Goal: Entertainment & Leisure: Consume media (video, audio)

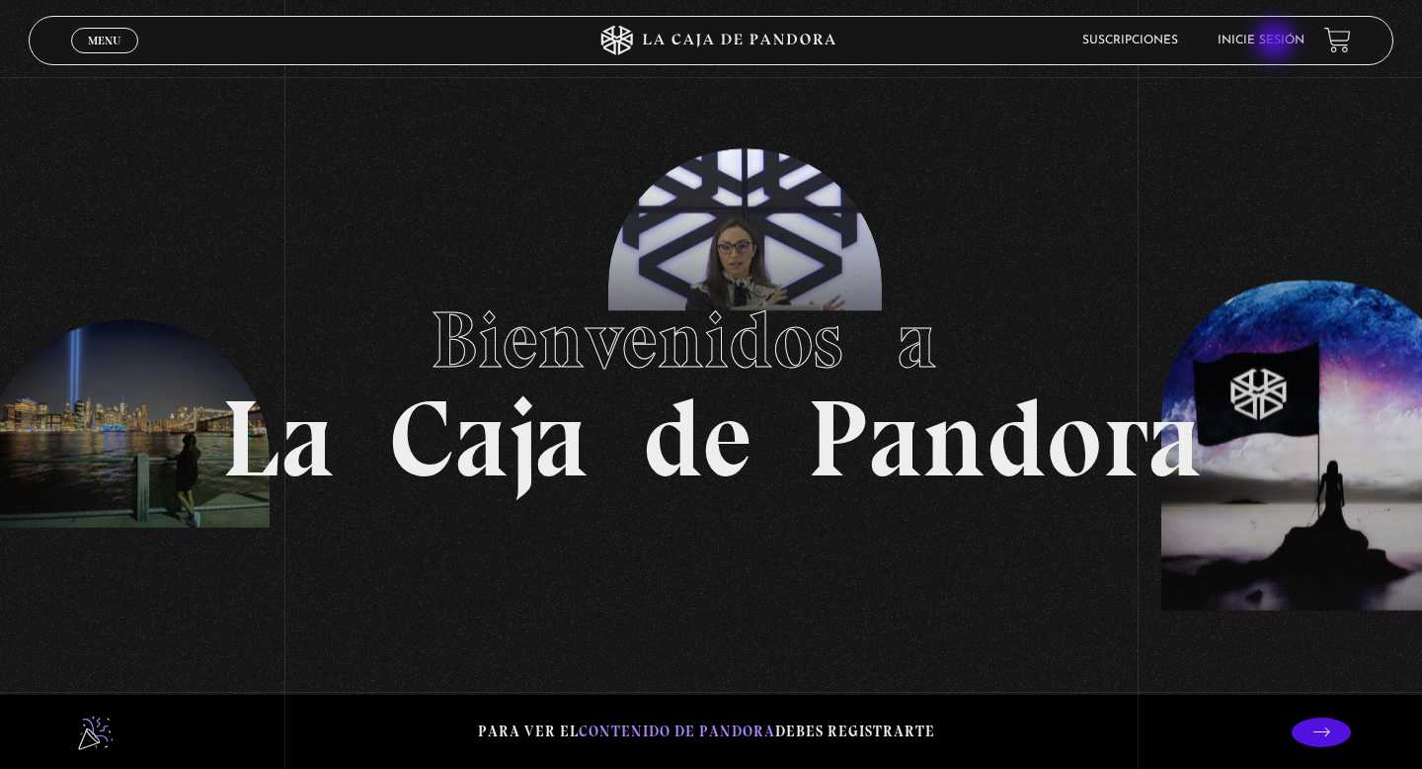
click at [1277, 42] on link "Inicie sesión" at bounding box center [1261, 41] width 87 height 12
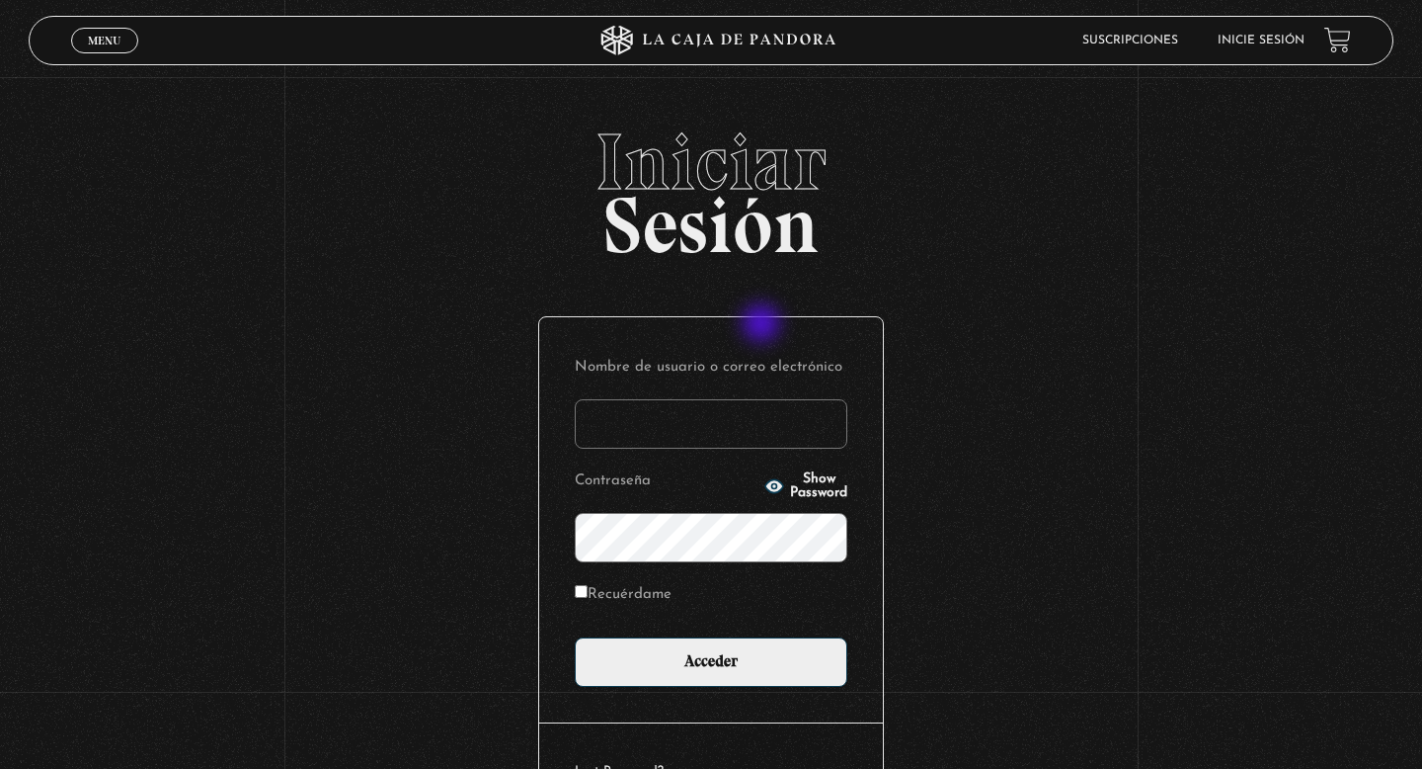
type input "[EMAIL_ADDRESS][DOMAIN_NAME]"
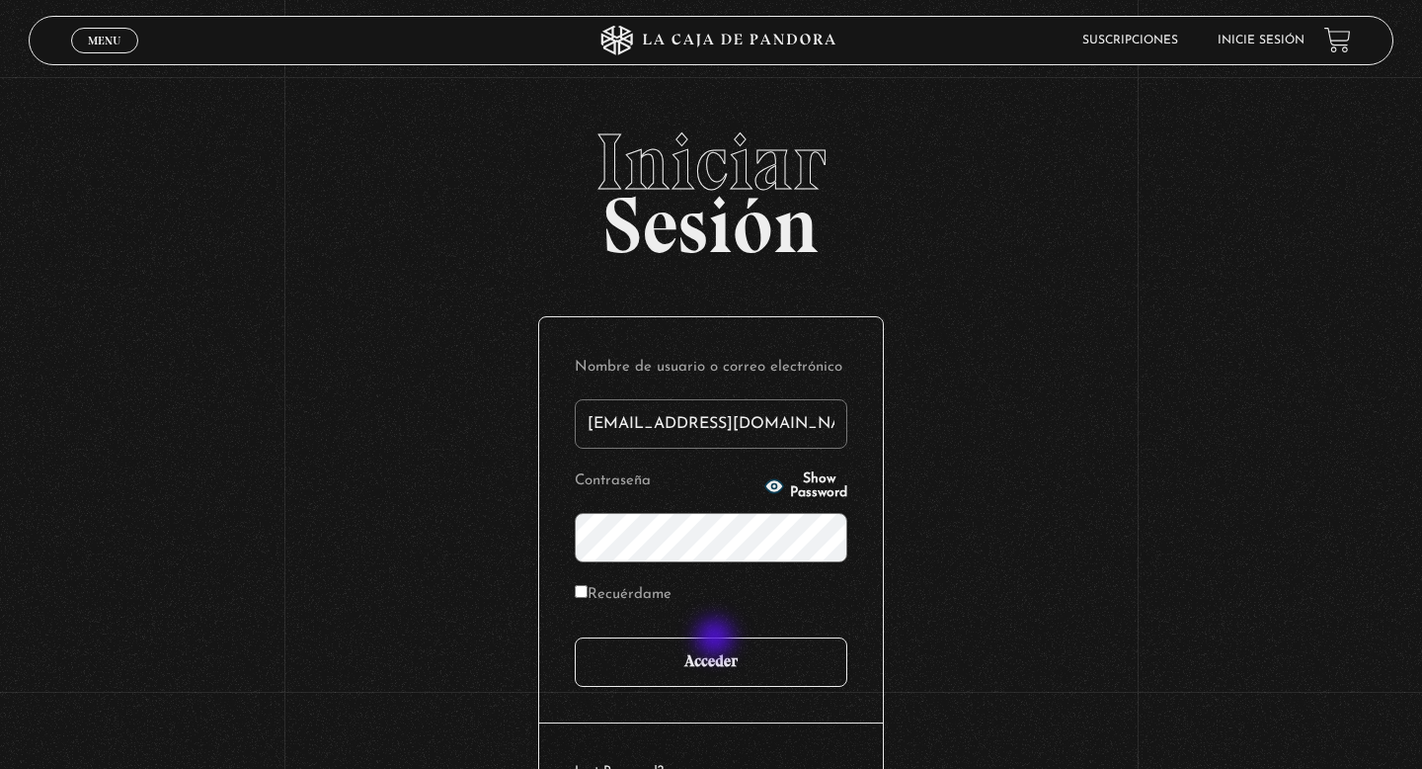
click at [717, 639] on input "Acceder" at bounding box center [711, 661] width 273 height 49
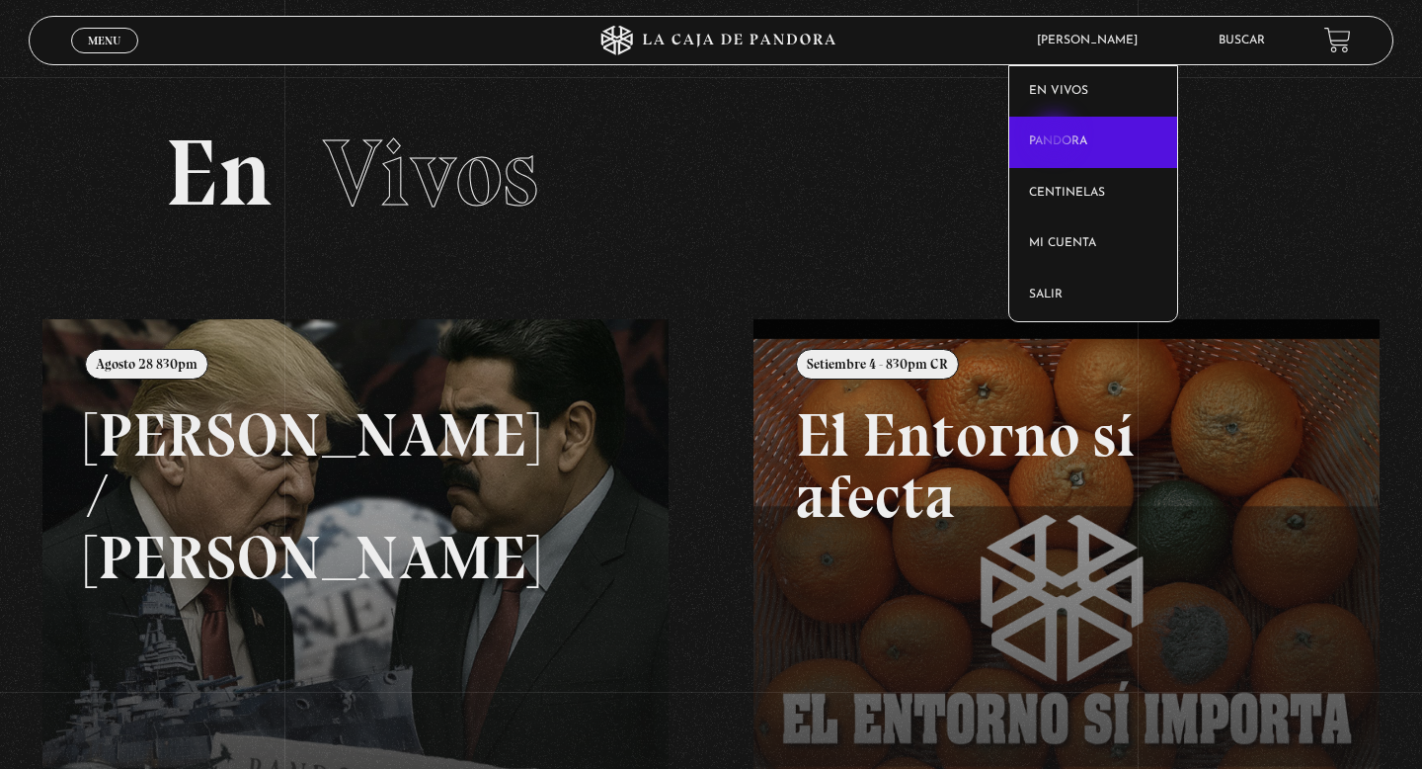
click at [1057, 136] on link "Pandora" at bounding box center [1094, 142] width 169 height 51
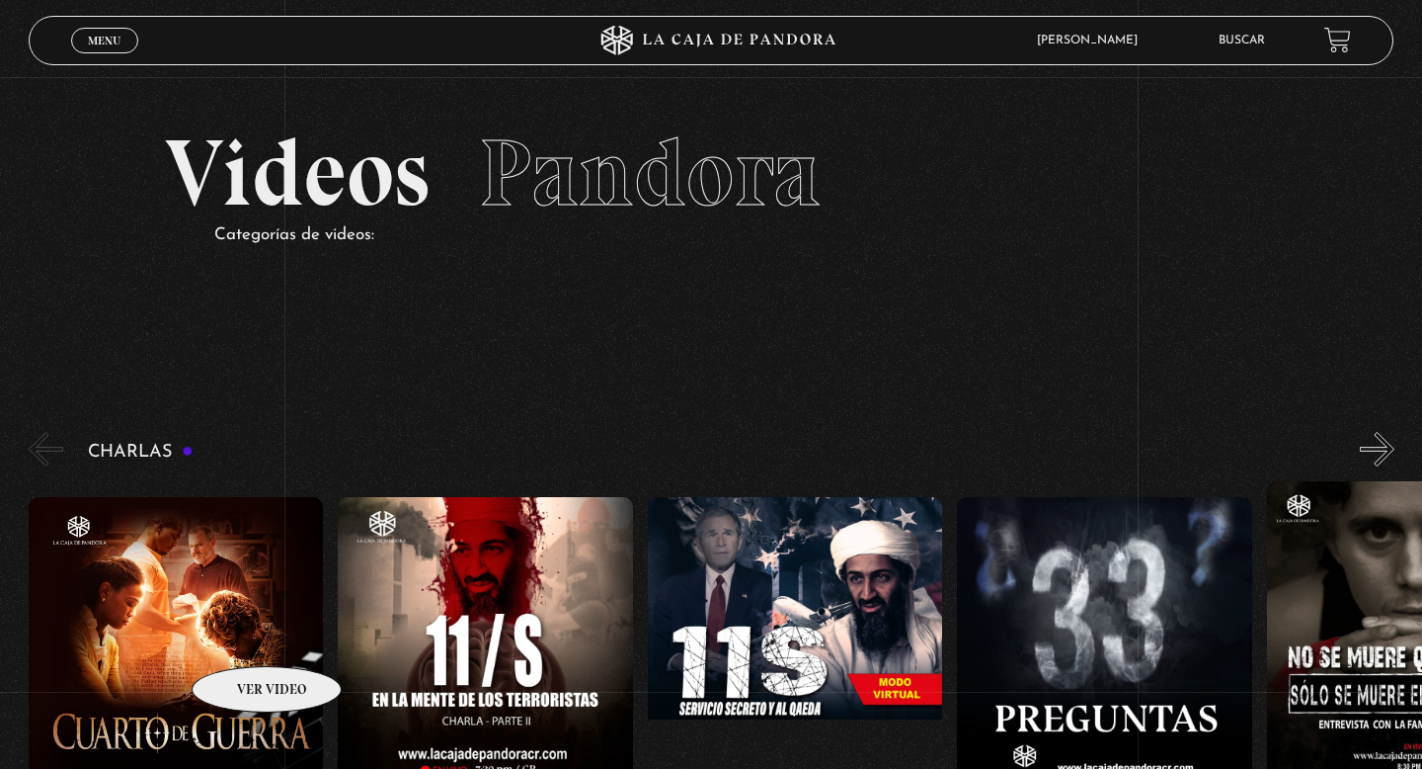
click at [240, 636] on figure at bounding box center [176, 675] width 295 height 356
